Goal: Navigation & Orientation: Find specific page/section

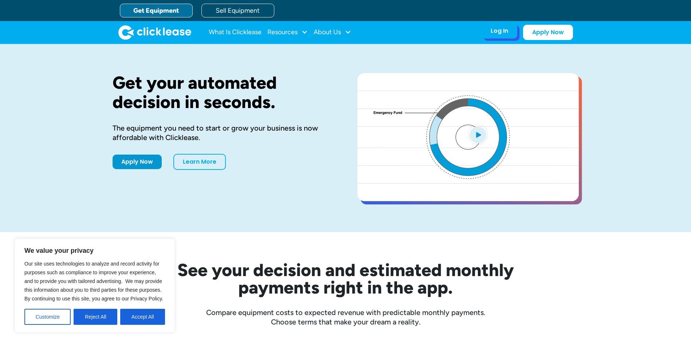
click at [491, 28] on div "Log In" at bounding box center [499, 30] width 17 height 7
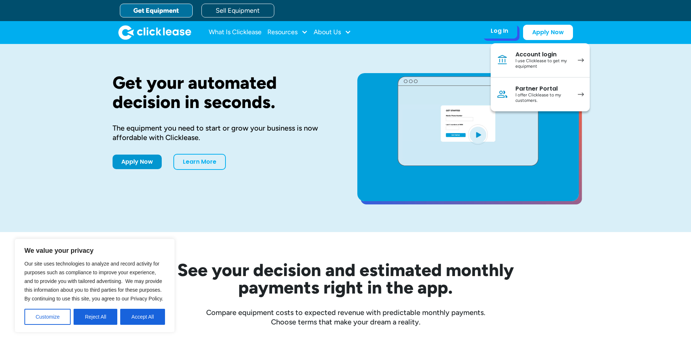
click at [538, 57] on div "Account login" at bounding box center [542, 54] width 55 height 7
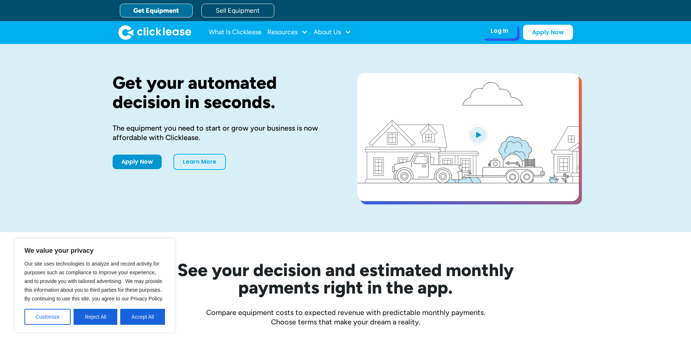
click at [501, 35] on div "Log In Account login I use Clicklease to get my equipment Partner Portal I offe…" at bounding box center [500, 30] width 36 height 15
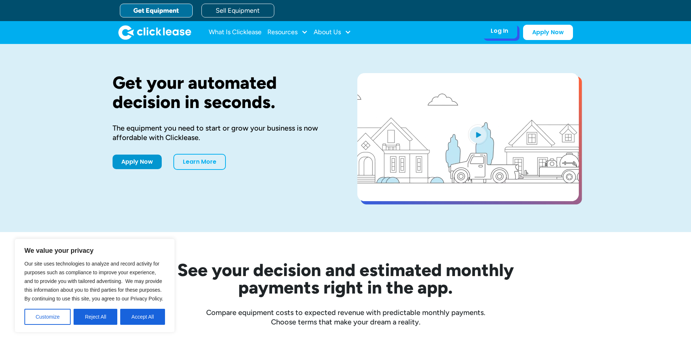
click at [497, 32] on div "Log In" at bounding box center [499, 30] width 17 height 7
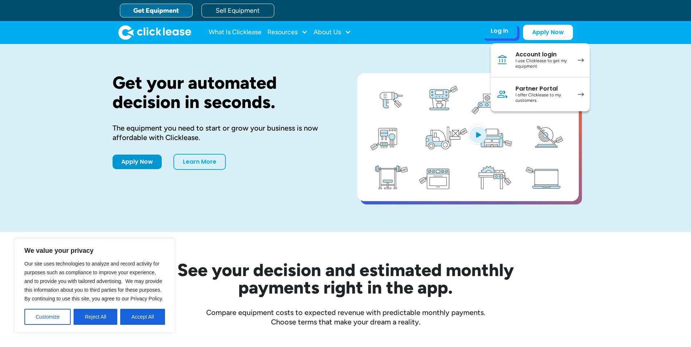
click at [536, 97] on div "I offer Clicklease to my customers." at bounding box center [542, 98] width 55 height 11
